Goal: Task Accomplishment & Management: Use online tool/utility

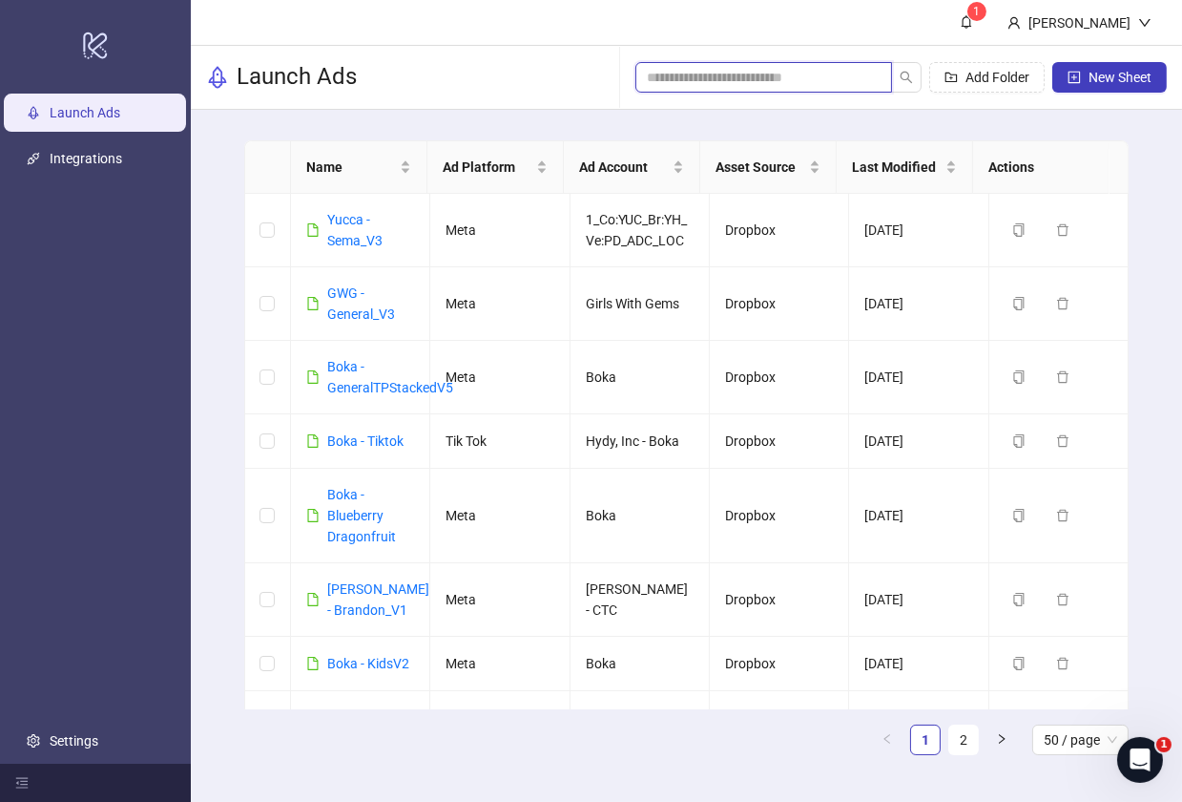
click at [790, 82] on input "search" at bounding box center [756, 77] width 219 height 21
click at [357, 294] on link "GWG - General_V3" at bounding box center [361, 303] width 68 height 36
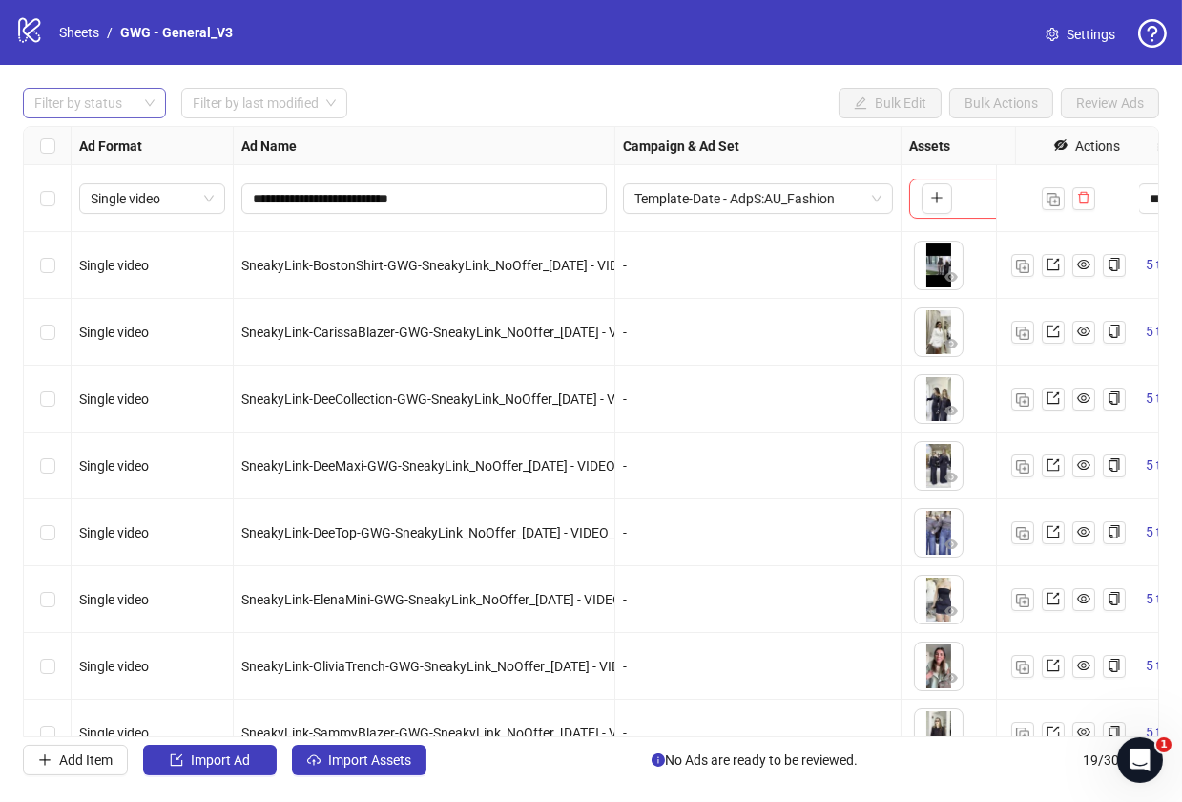
click at [95, 113] on div at bounding box center [84, 103] width 115 height 27
click at [84, 149] on div "Draft" at bounding box center [94, 142] width 113 height 21
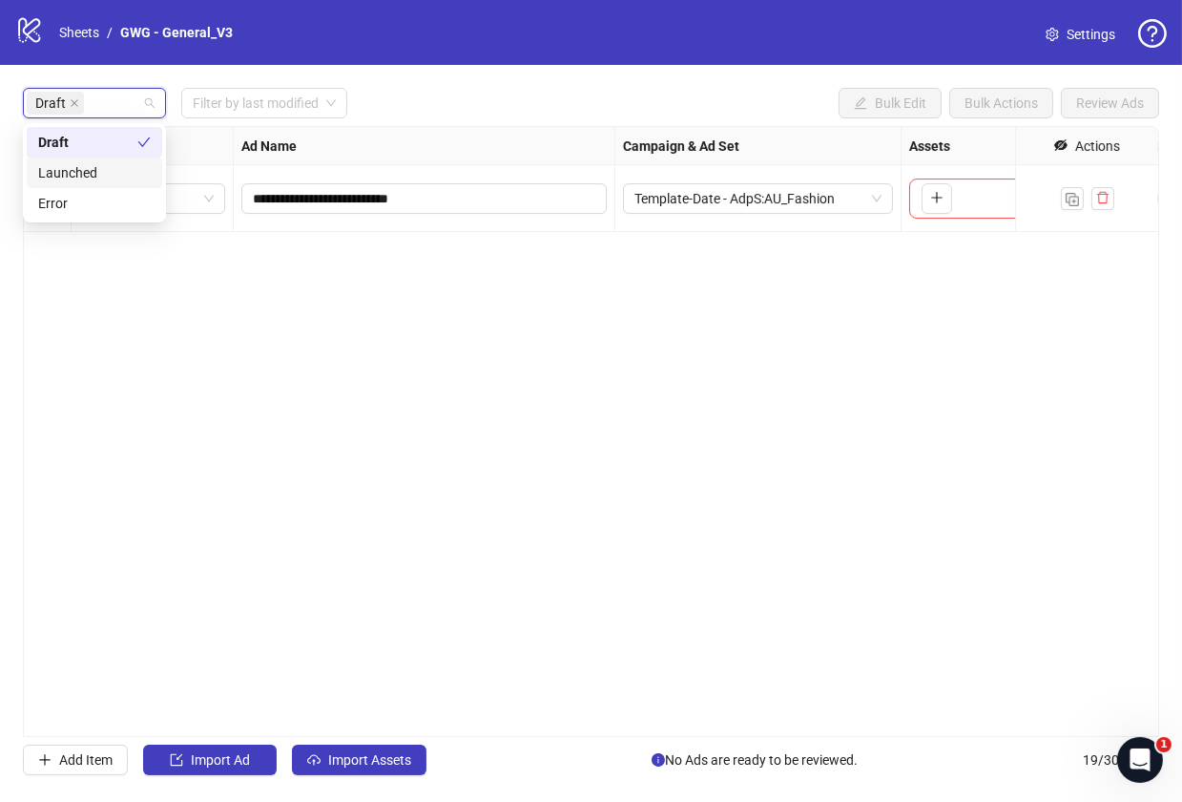
click at [443, 517] on div "**********" at bounding box center [591, 431] width 1136 height 611
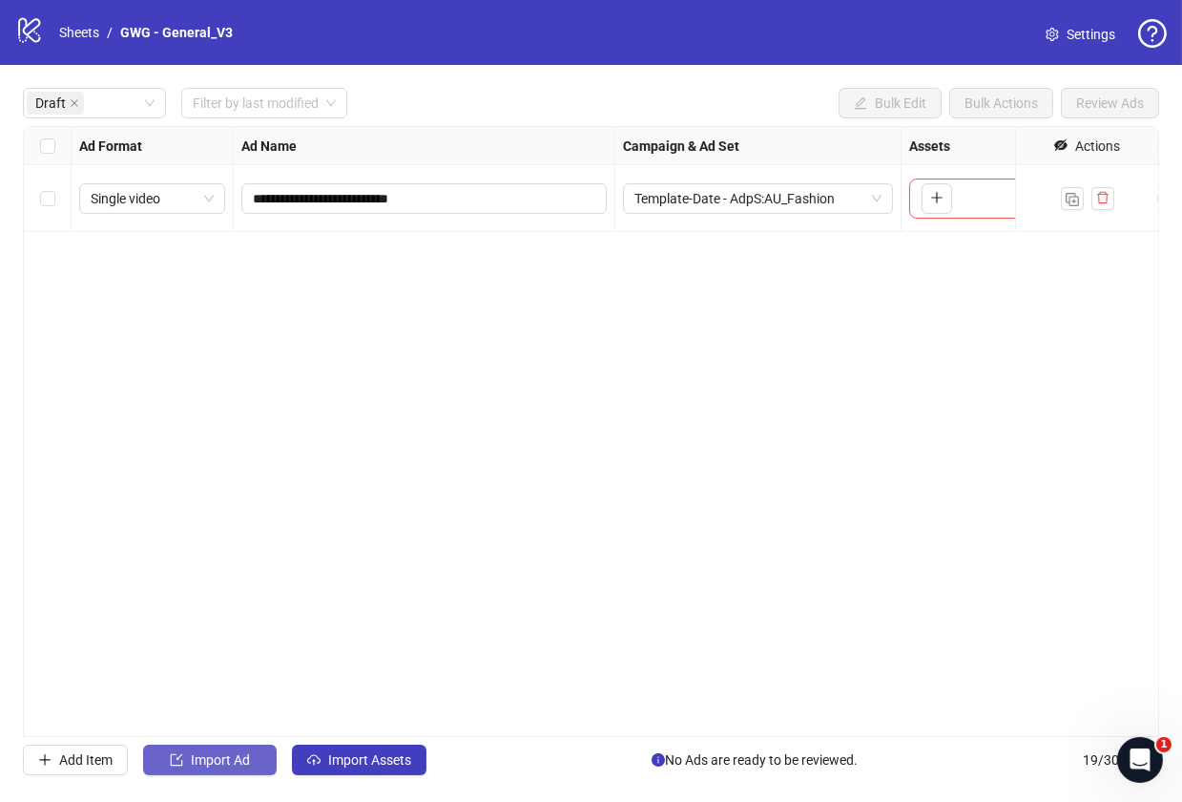
click at [250, 761] on span "Import Ad" at bounding box center [220, 759] width 59 height 15
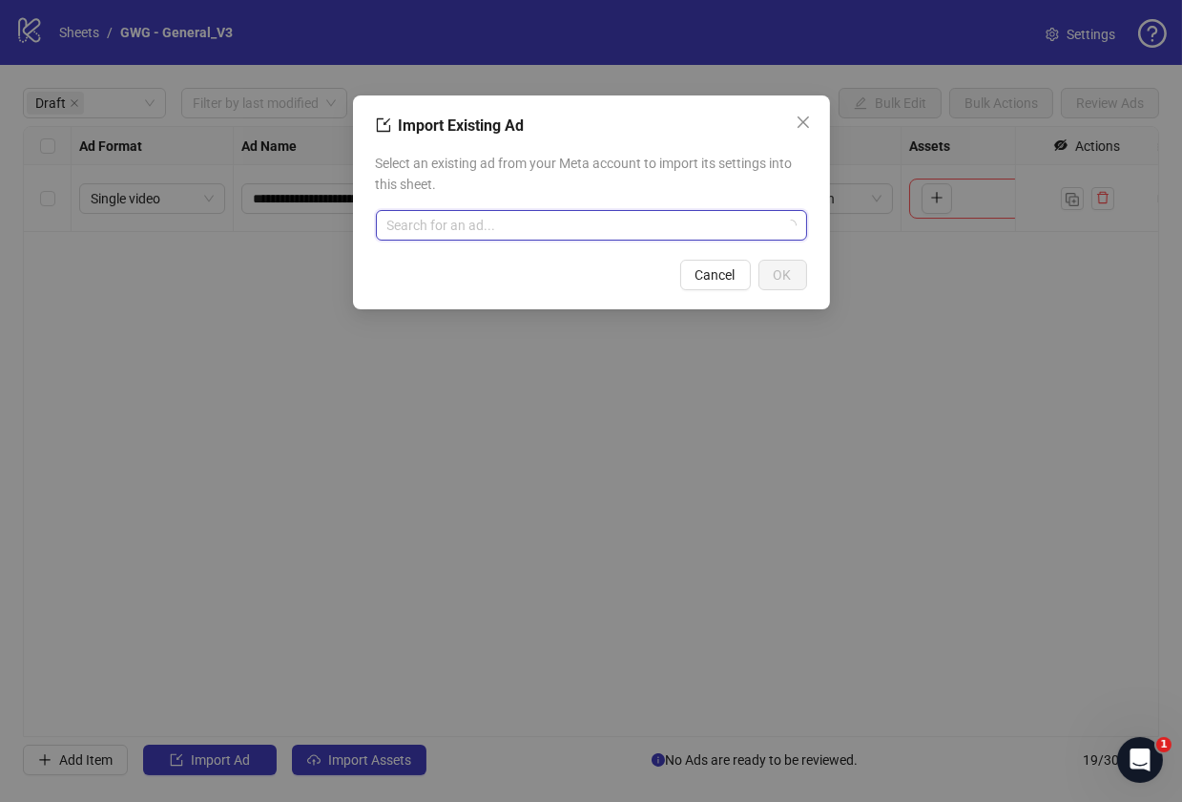
click at [621, 232] on input "search" at bounding box center [582, 225] width 391 height 29
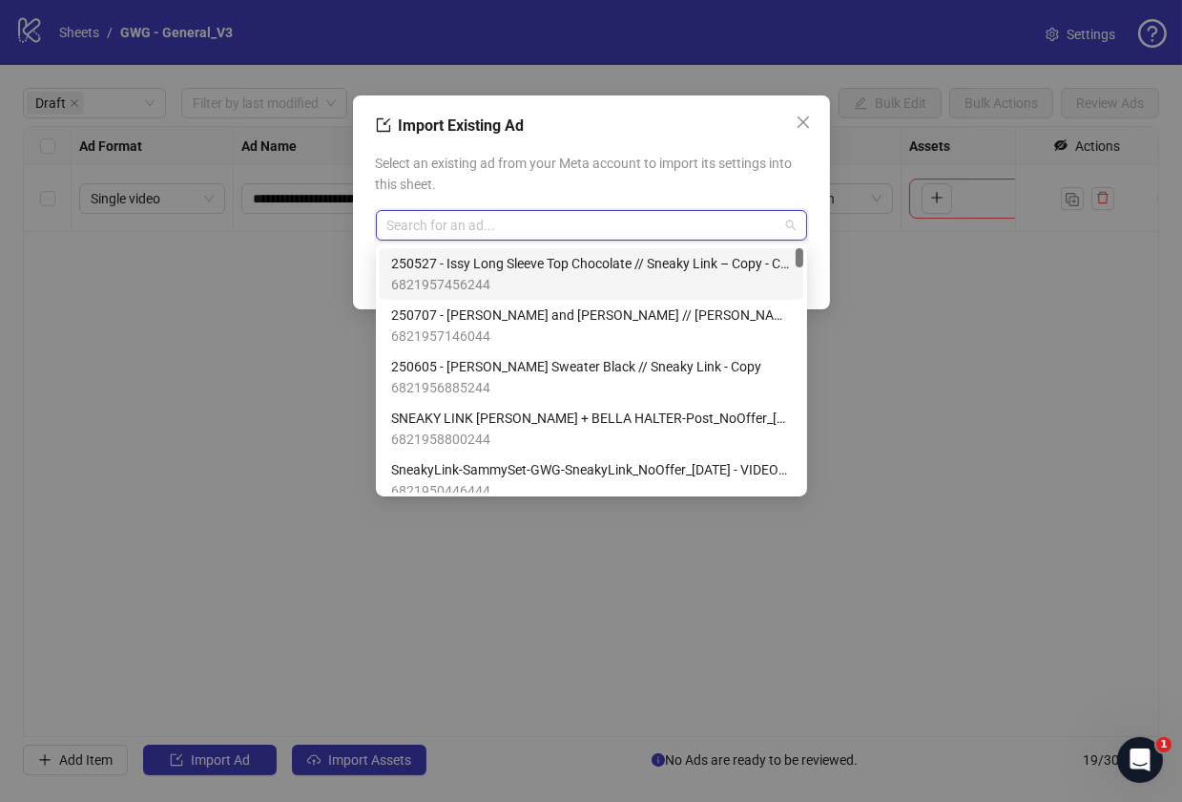
click at [618, 268] on span "250527 - Issy Long Sleeve Top Chocolate // Sneaky Link – Copy - Copy" at bounding box center [591, 263] width 401 height 21
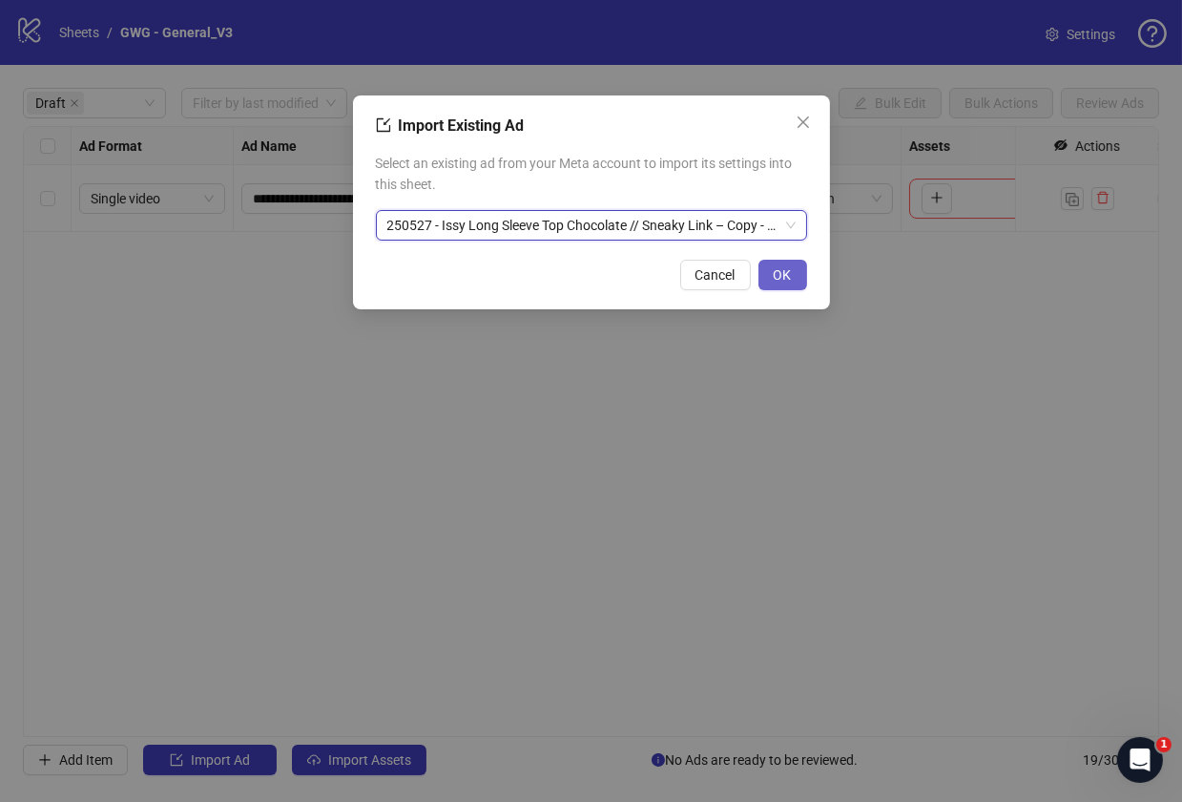
click at [783, 282] on button "OK" at bounding box center [783, 275] width 49 height 31
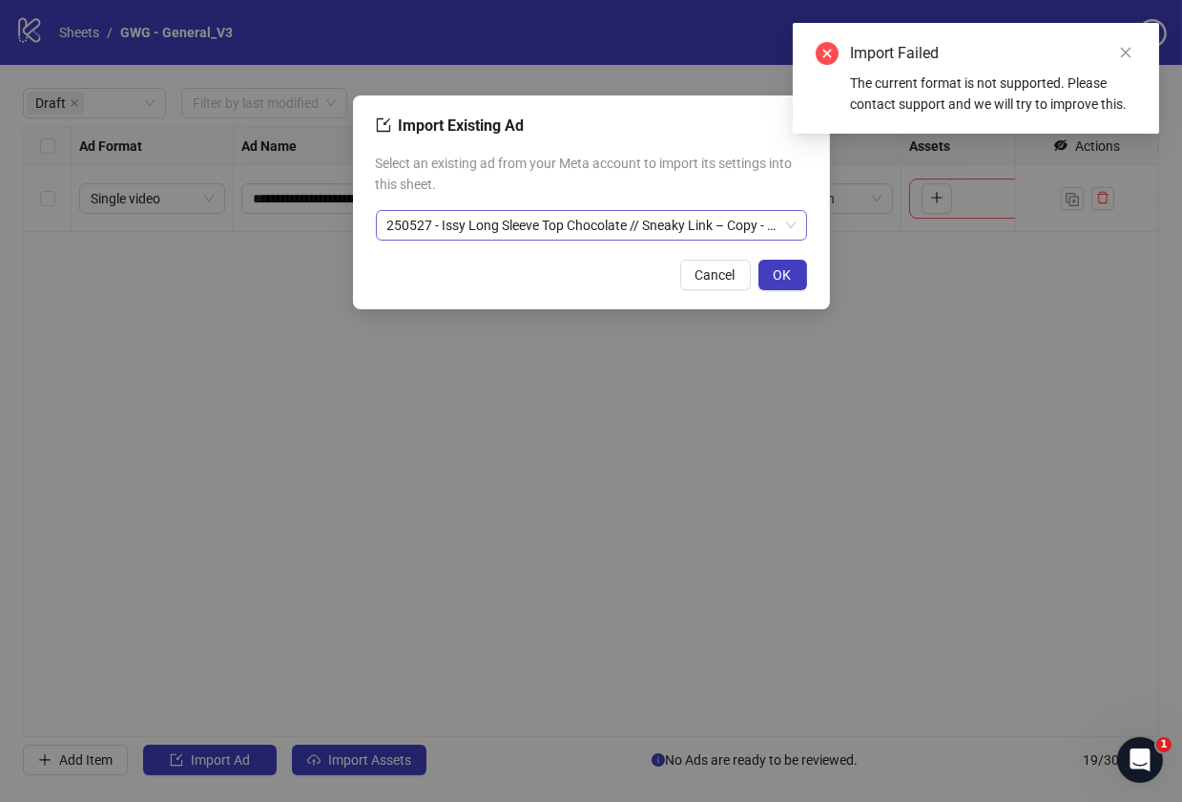
click at [789, 227] on span "250527 - Issy Long Sleeve Top Chocolate // Sneaky Link – Copy - Copy" at bounding box center [591, 225] width 408 height 29
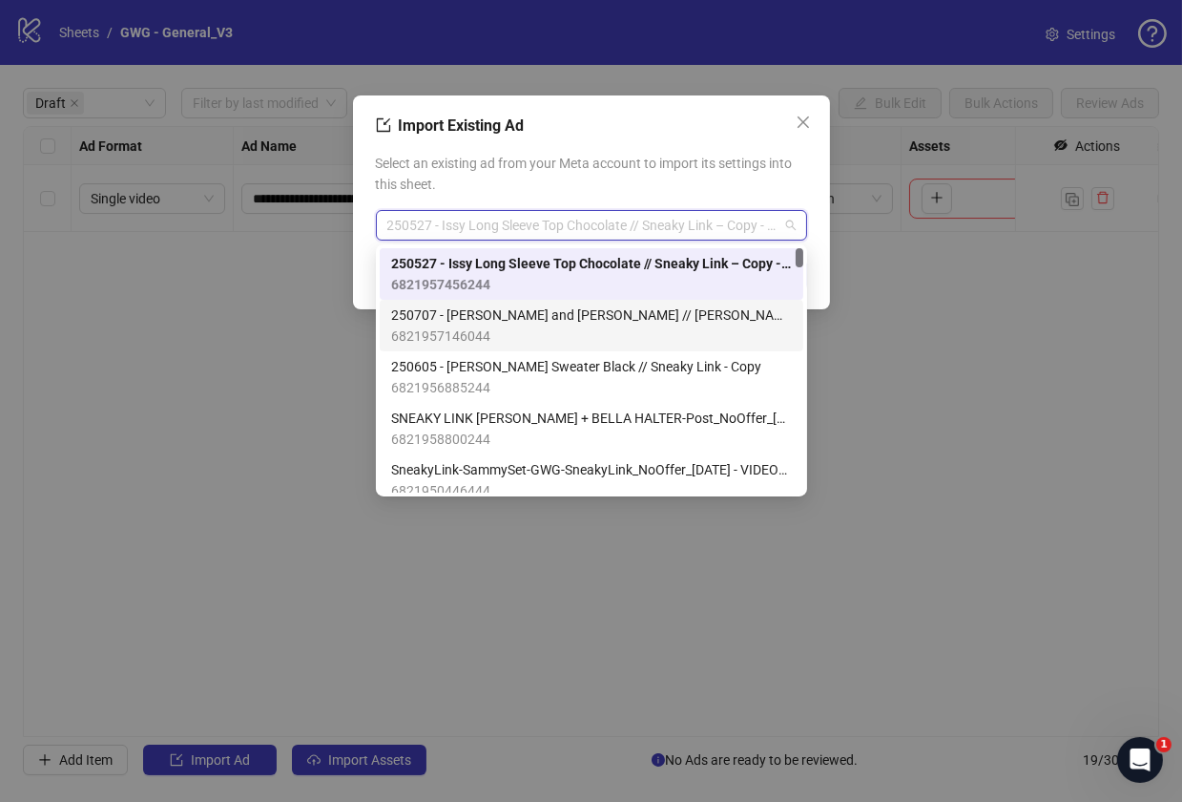
click at [528, 317] on span "250707 - [PERSON_NAME] and [PERSON_NAME] // [PERSON_NAME] – Copy - Copy" at bounding box center [591, 314] width 401 height 21
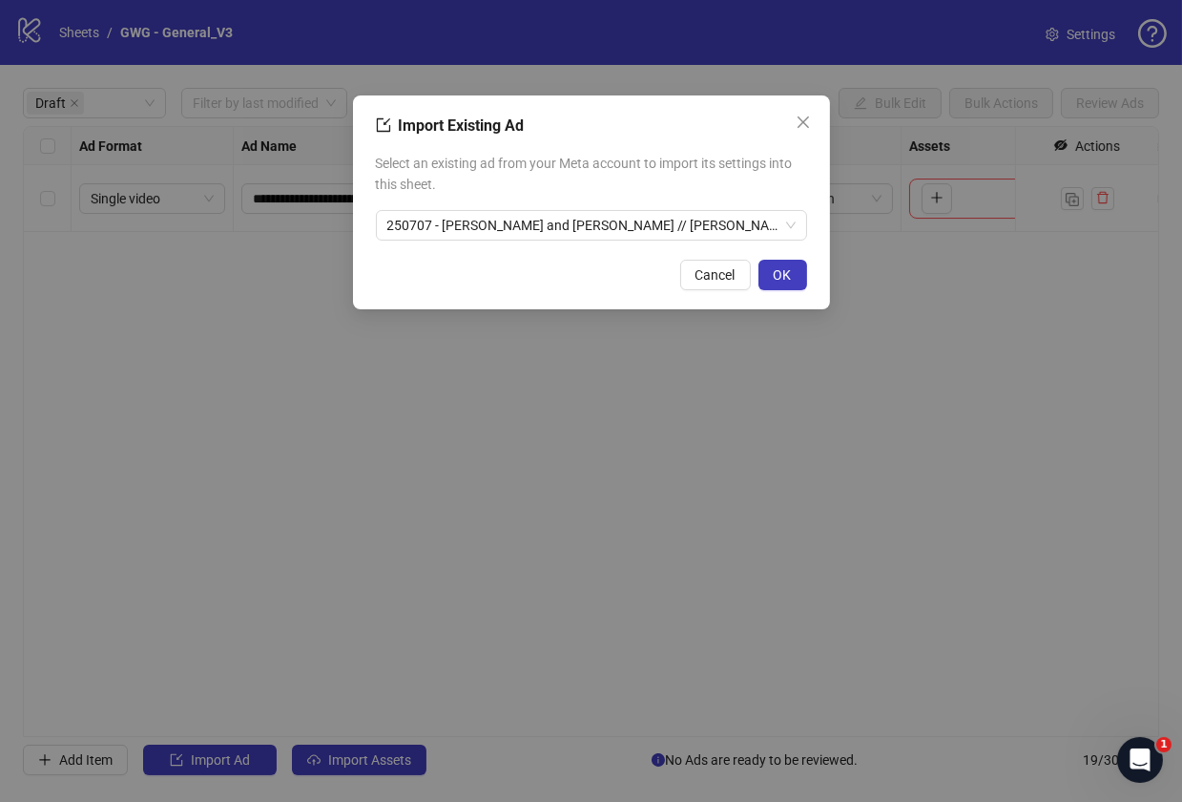
click at [812, 284] on div "Import Existing Ad Select an existing ad from your Meta account to import its s…" at bounding box center [591, 202] width 477 height 214
click at [791, 281] on span "OK" at bounding box center [783, 274] width 18 height 15
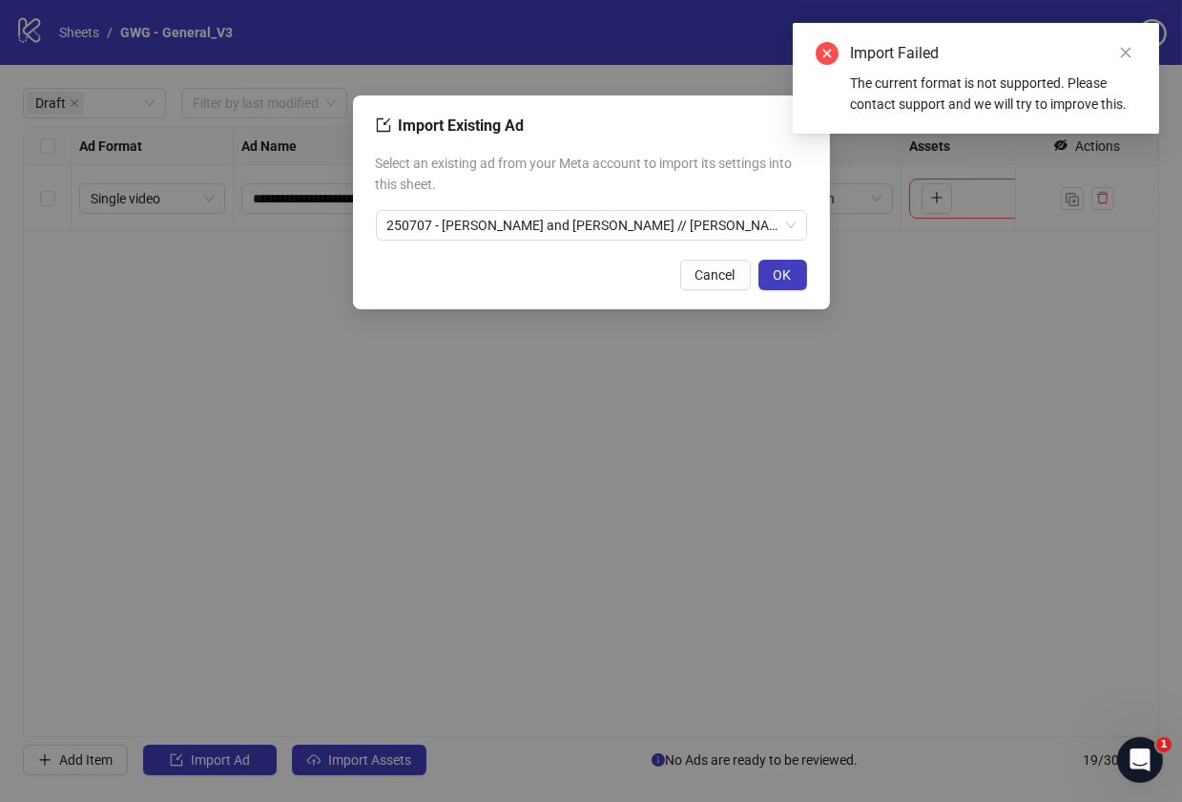
click at [702, 115] on div "Import Existing Ad" at bounding box center [591, 126] width 431 height 23
click at [1129, 51] on icon "close" at bounding box center [1125, 52] width 13 height 13
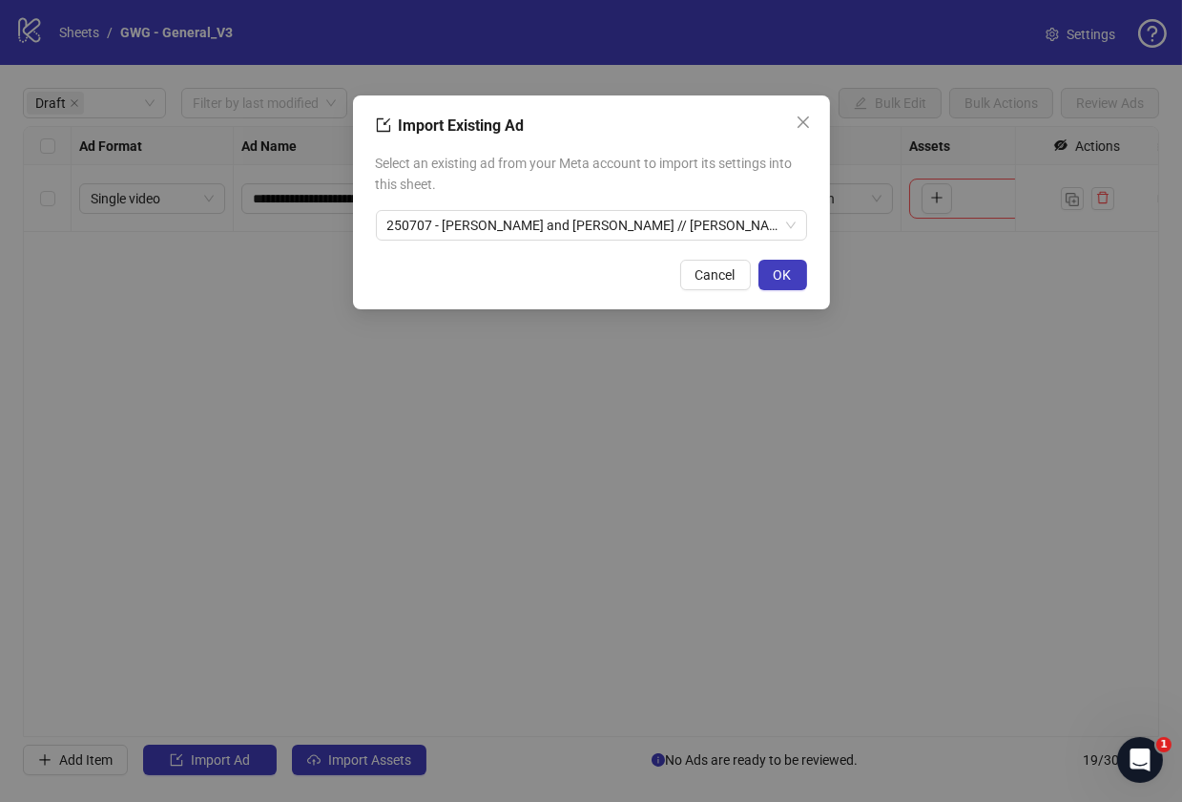
click at [815, 120] on span "Close" at bounding box center [803, 122] width 31 height 15
